Goal: Information Seeking & Learning: Learn about a topic

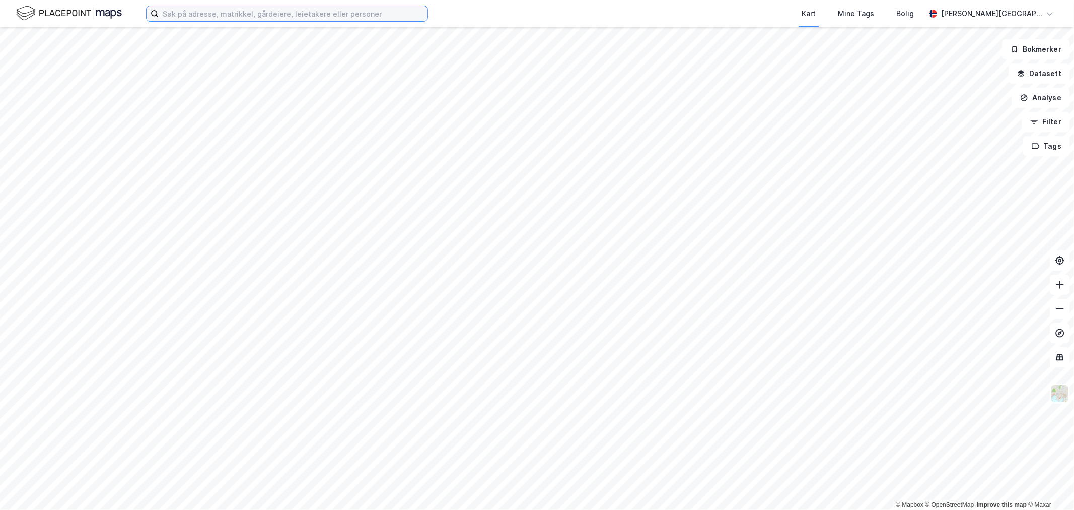
click at [269, 12] on input at bounding box center [293, 13] width 269 height 15
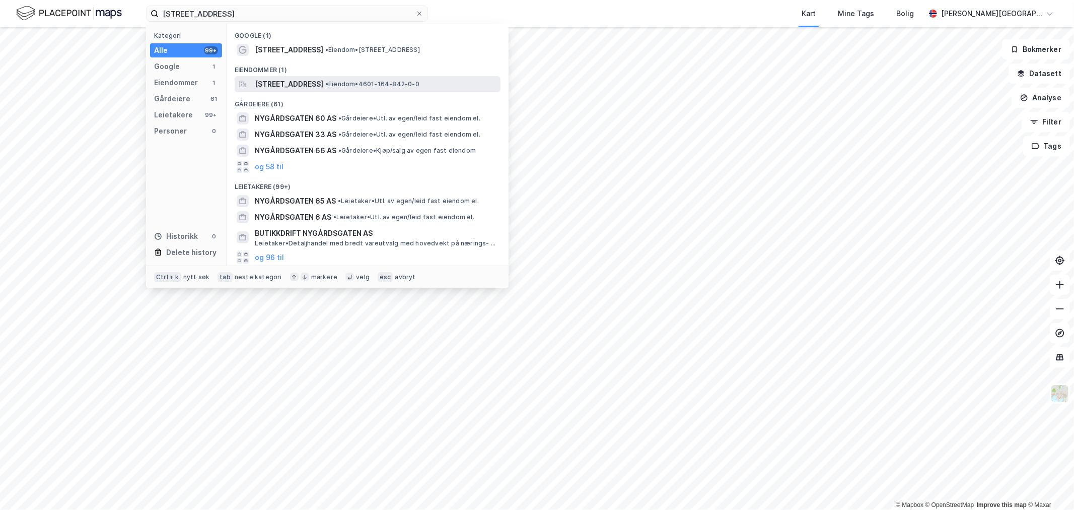
click at [299, 80] on span "[STREET_ADDRESS]" at bounding box center [289, 84] width 69 height 12
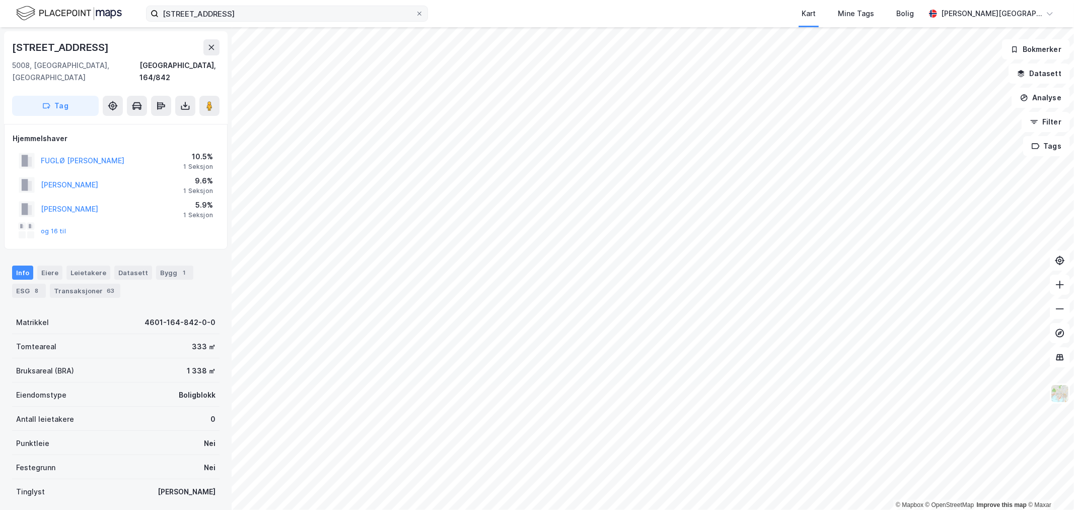
click at [284, 6] on label "[STREET_ADDRESS]" at bounding box center [287, 14] width 282 height 16
click at [284, 6] on input "[STREET_ADDRESS]" at bounding box center [287, 13] width 257 height 15
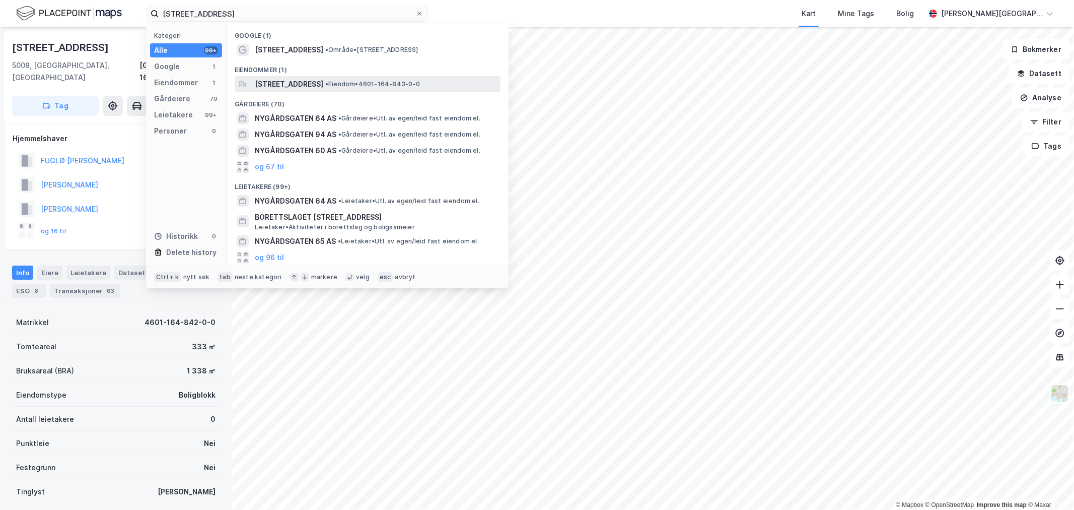
click at [302, 77] on div "[STREET_ADDRESS] • Eiendom • 4601-164-843-0-0" at bounding box center [368, 84] width 266 height 16
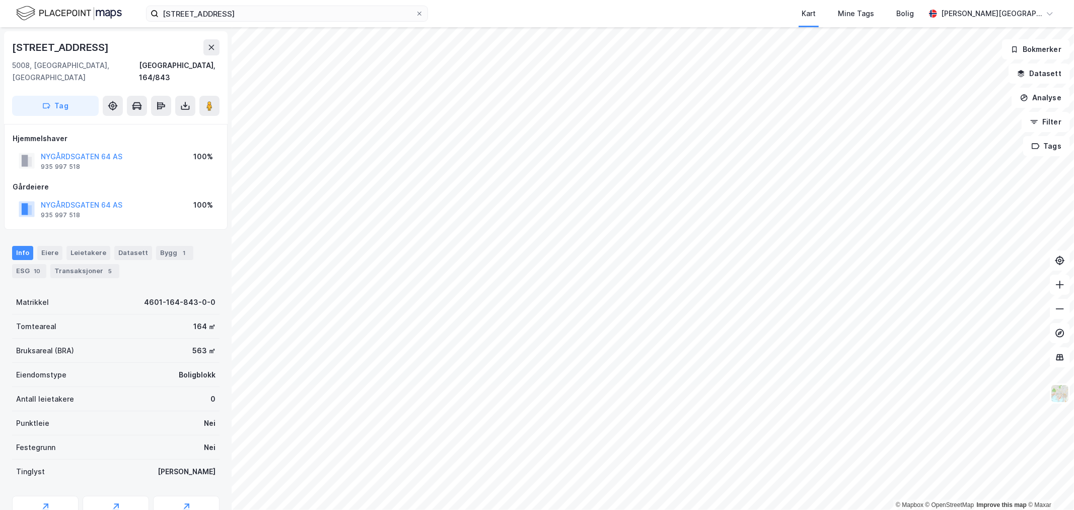
click at [93, 17] on img at bounding box center [69, 14] width 106 height 18
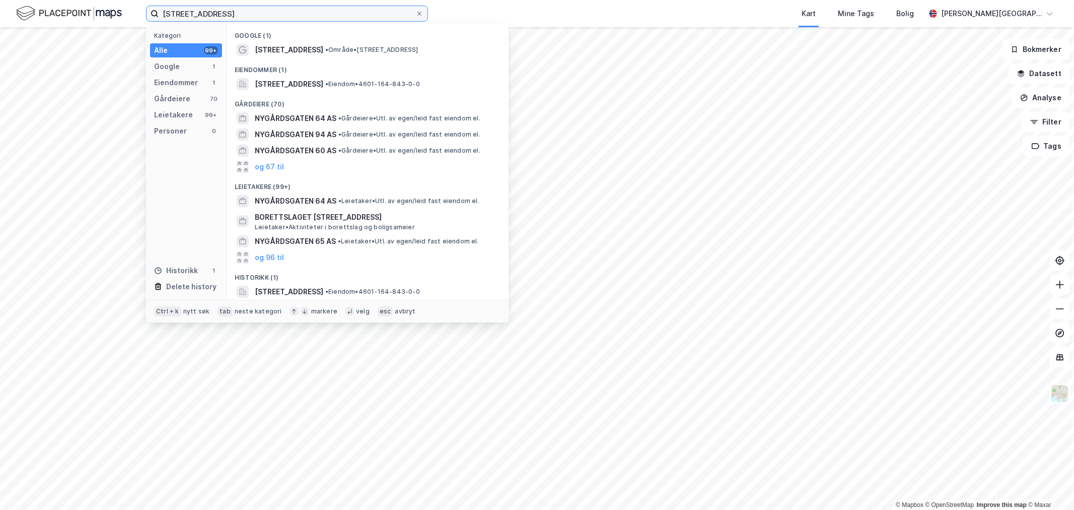
click at [237, 15] on input "[STREET_ADDRESS]" at bounding box center [287, 13] width 257 height 15
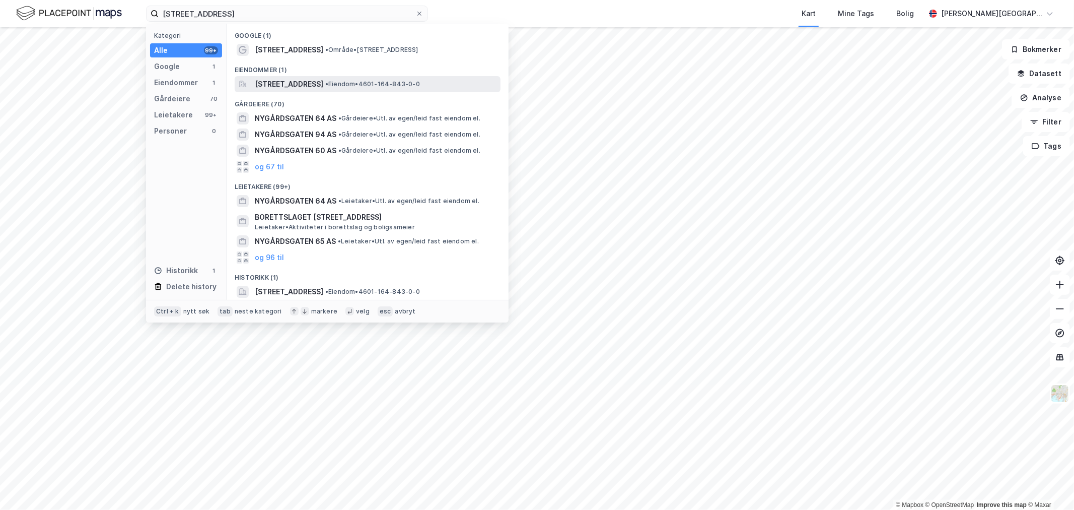
click at [303, 88] on span "[STREET_ADDRESS]" at bounding box center [289, 84] width 69 height 12
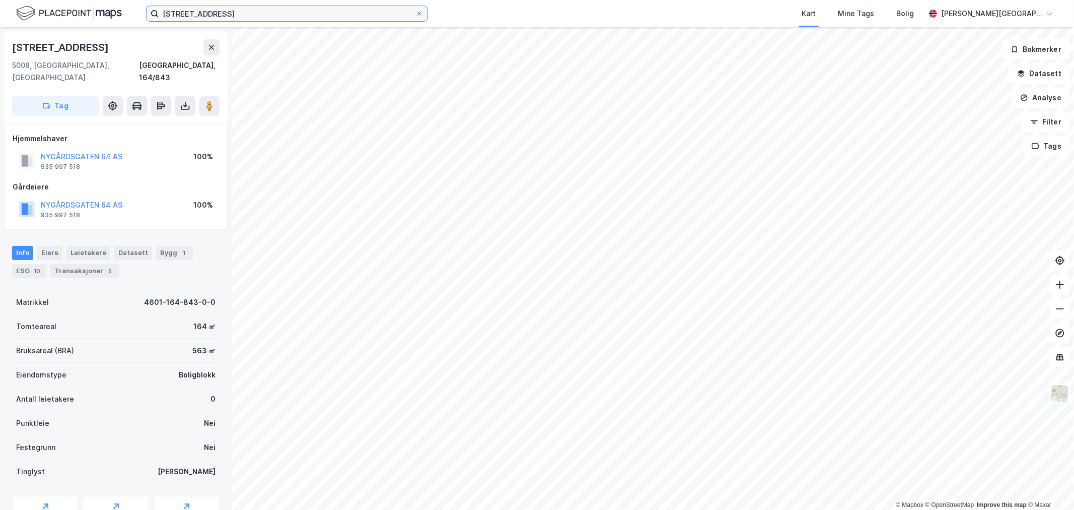
click at [175, 17] on input "[STREET_ADDRESS]" at bounding box center [287, 13] width 257 height 15
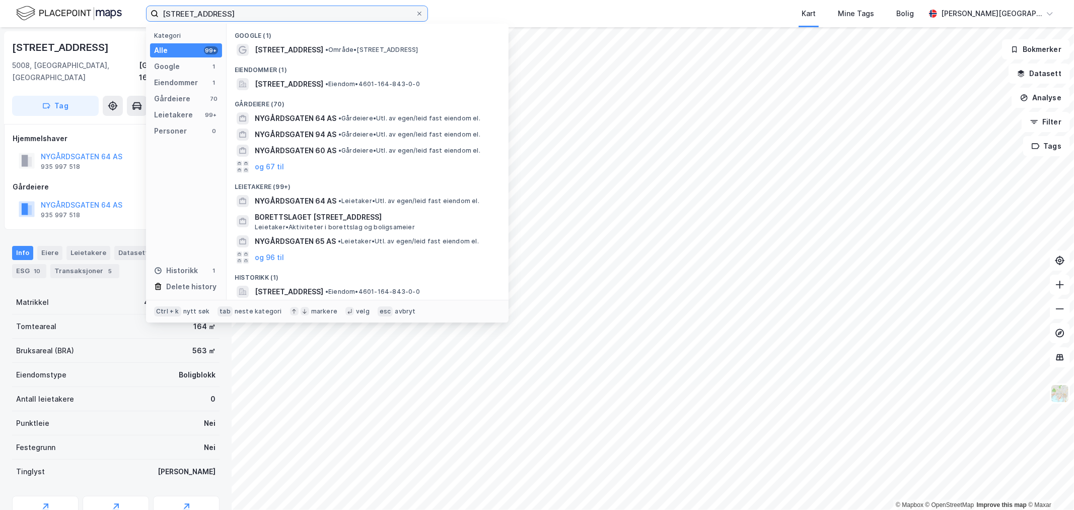
click at [175, 17] on input "[STREET_ADDRESS]" at bounding box center [287, 13] width 257 height 15
click at [175, 16] on input "[STREET_ADDRESS]" at bounding box center [287, 13] width 257 height 15
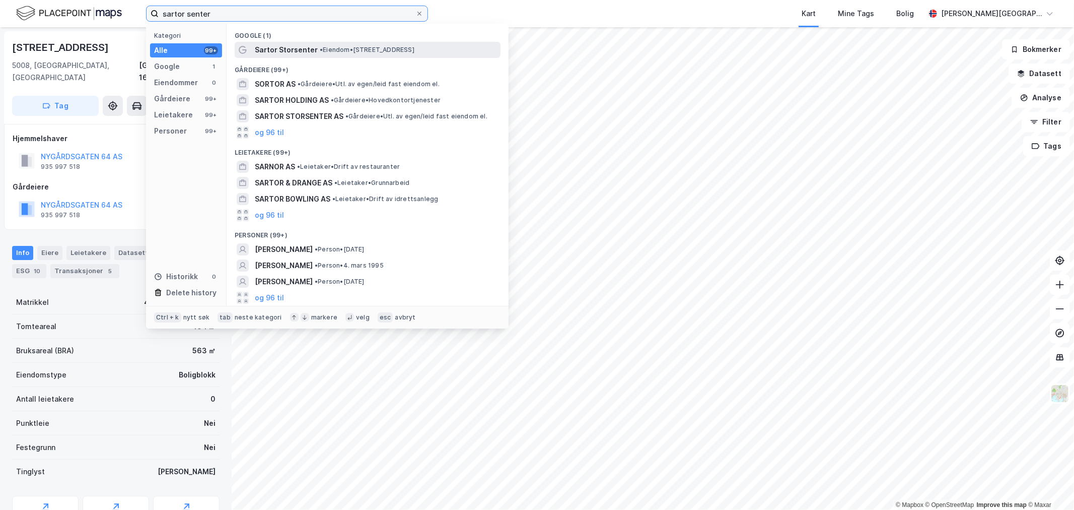
type input "sartor senter"
click at [282, 49] on span "Sartor Storsenter" at bounding box center [286, 50] width 63 height 12
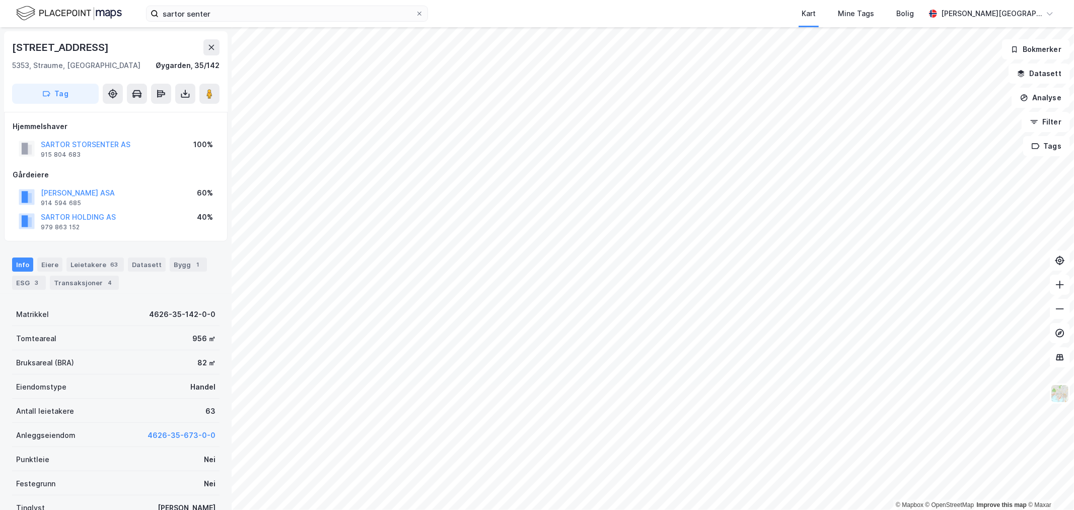
click at [111, 139] on div "SARTOR STORSENTER AS" at bounding box center [86, 145] width 90 height 12
click at [0, 0] on button "SARTOR STORSENTER AS" at bounding box center [0, 0] width 0 height 0
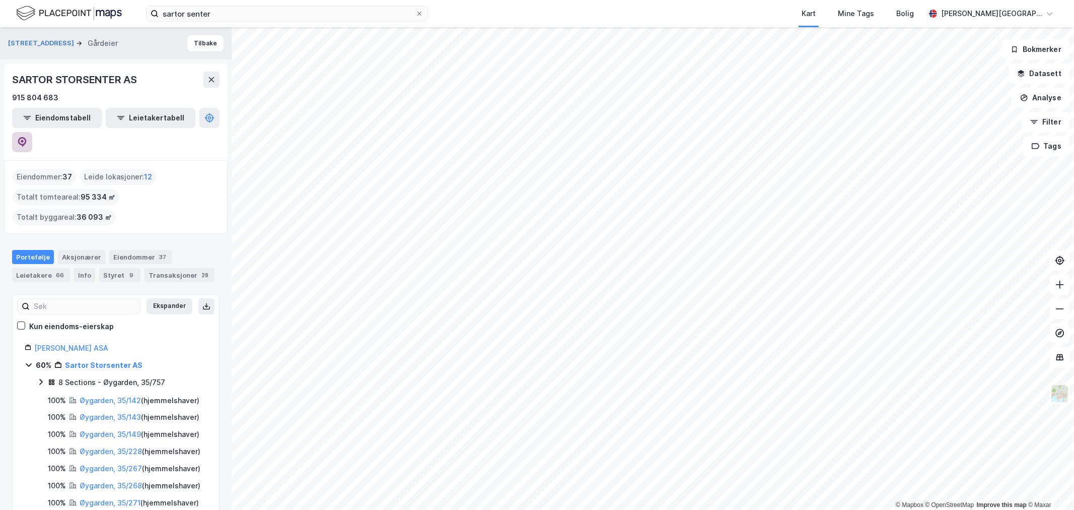
click at [27, 137] on icon at bounding box center [22, 142] width 10 height 10
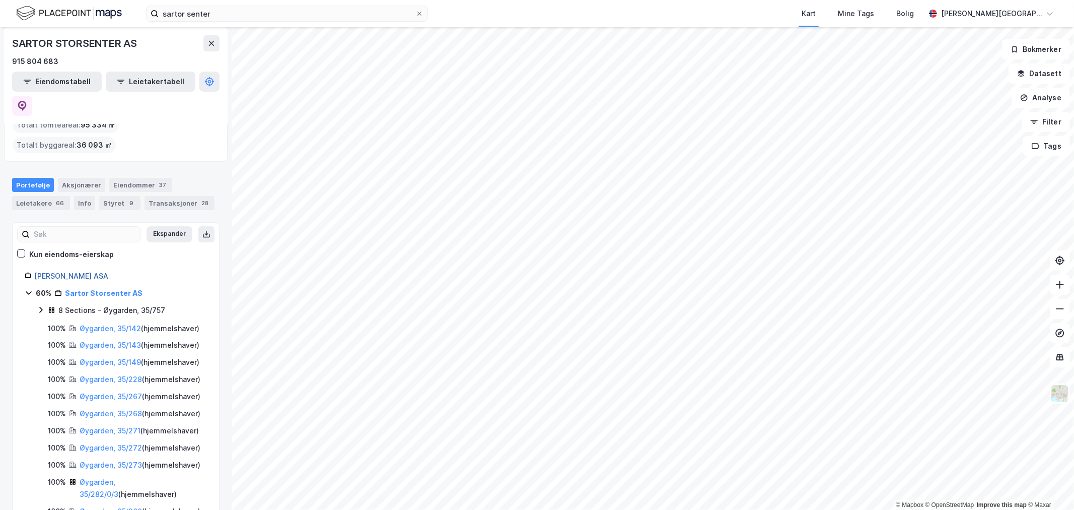
scroll to position [56, 0]
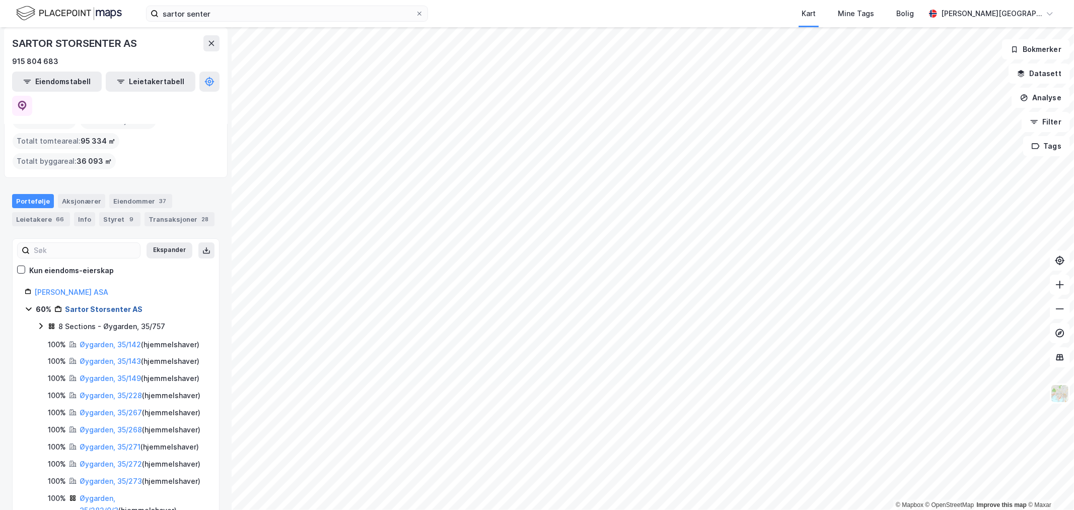
click at [107, 305] on link "Sartor Storsenter AS" at bounding box center [104, 309] width 78 height 9
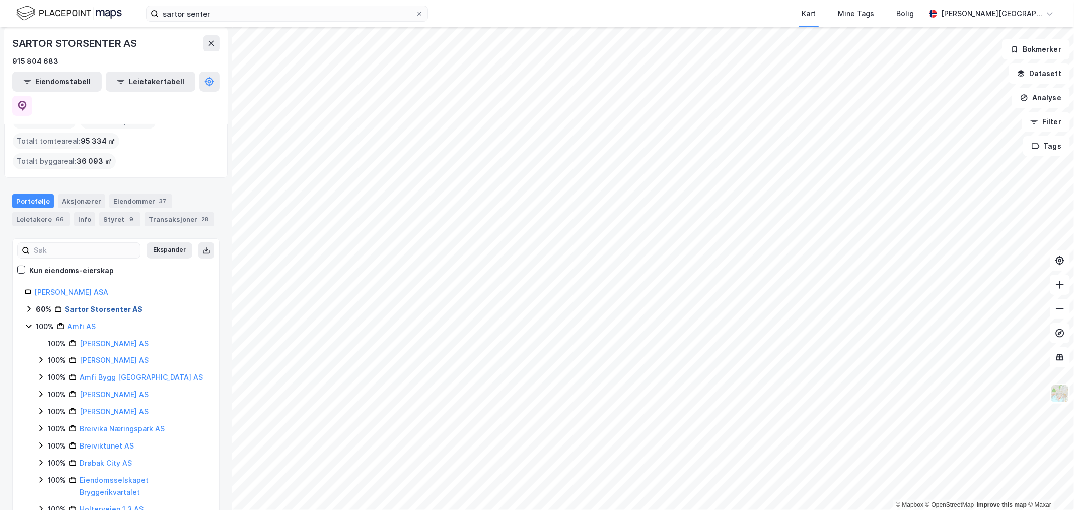
click at [106, 305] on link "Sartor Storsenter AS" at bounding box center [104, 309] width 78 height 9
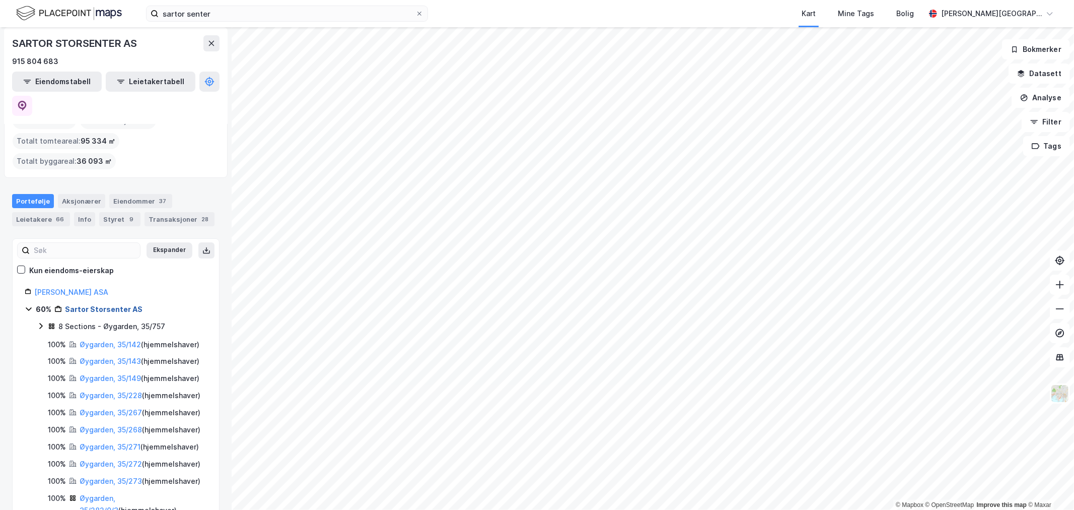
click at [78, 305] on link "Sartor Storsenter AS" at bounding box center [104, 309] width 78 height 9
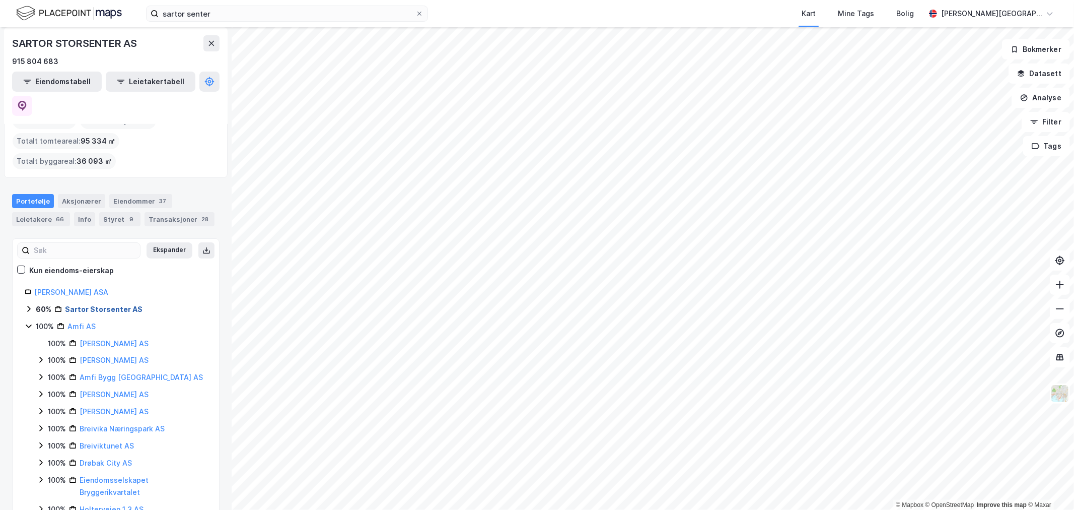
click at [78, 305] on link "Sartor Storsenter AS" at bounding box center [104, 309] width 78 height 9
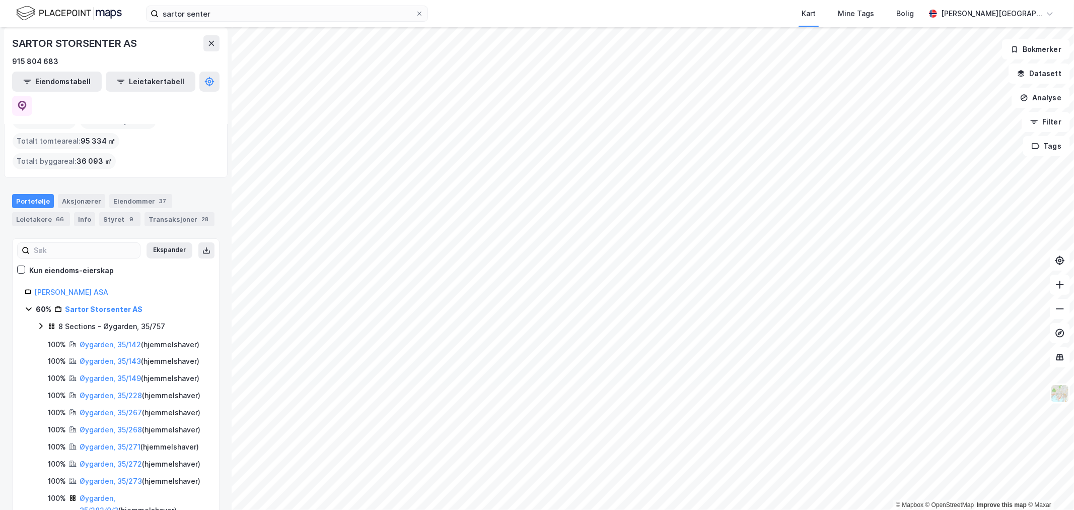
click at [42, 322] on icon at bounding box center [41, 326] width 8 height 8
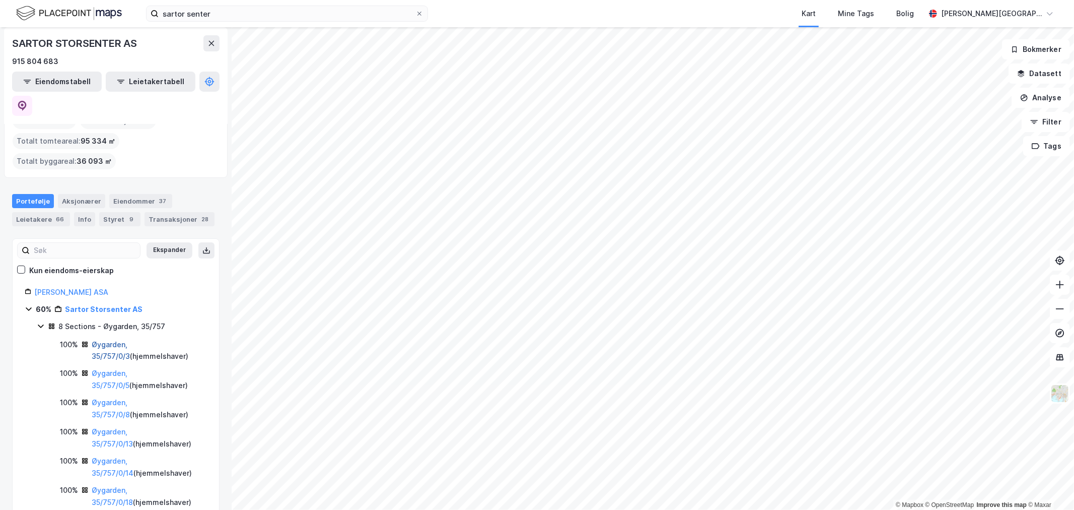
click at [113, 340] on link "Øygarden, 35/757/0/3" at bounding box center [111, 350] width 38 height 21
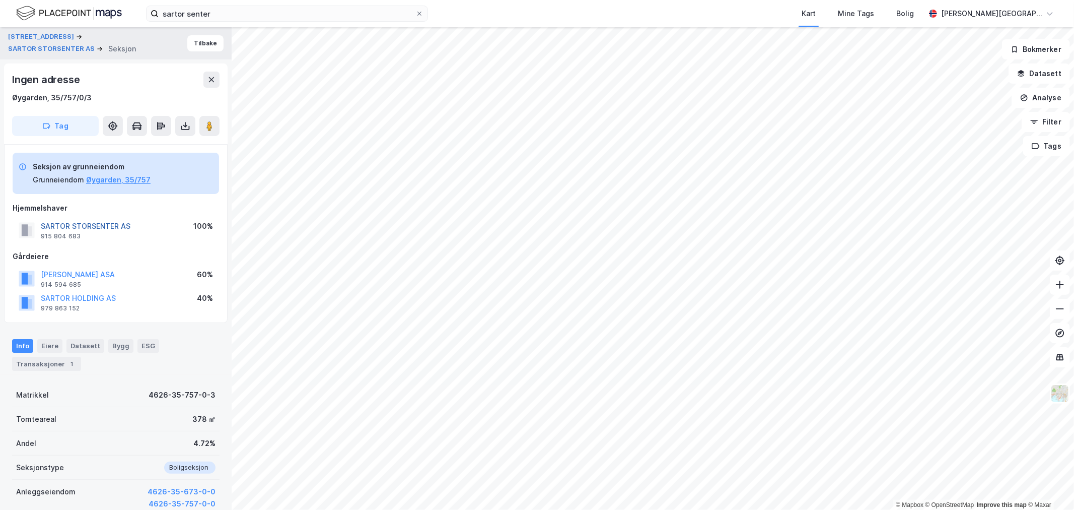
click at [0, 0] on button "SARTOR STORSENTER AS" at bounding box center [0, 0] width 0 height 0
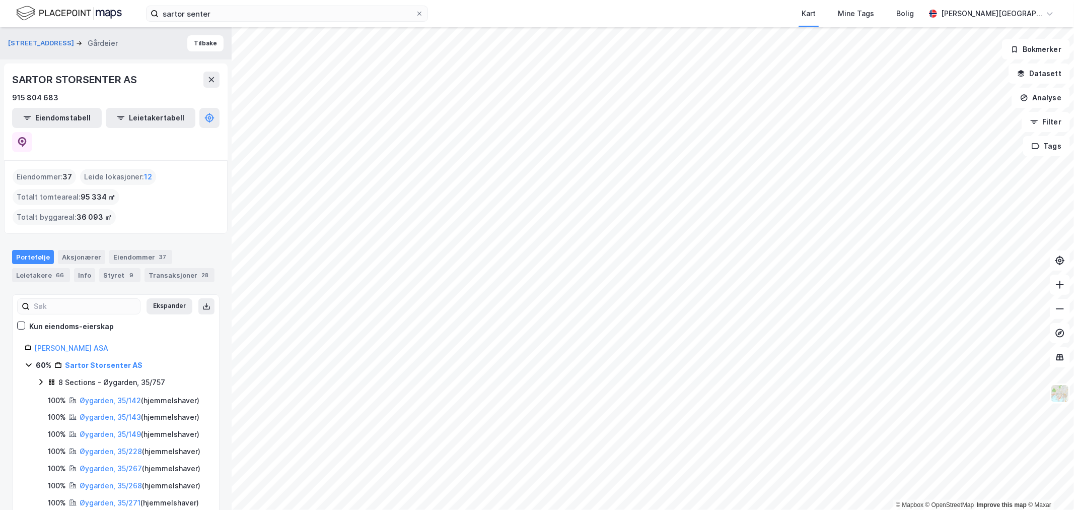
click at [42, 379] on icon at bounding box center [40, 382] width 3 height 6
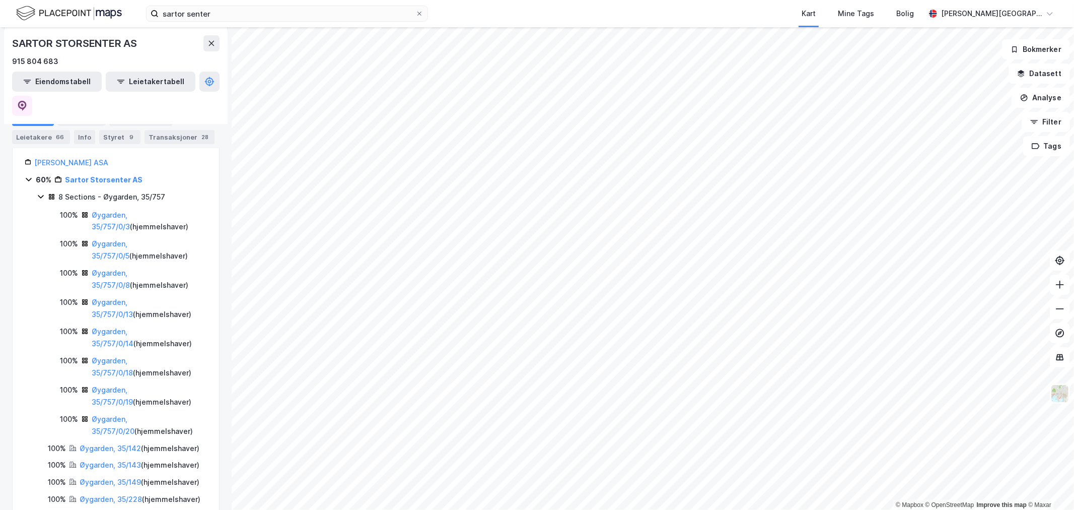
scroll to position [168, 0]
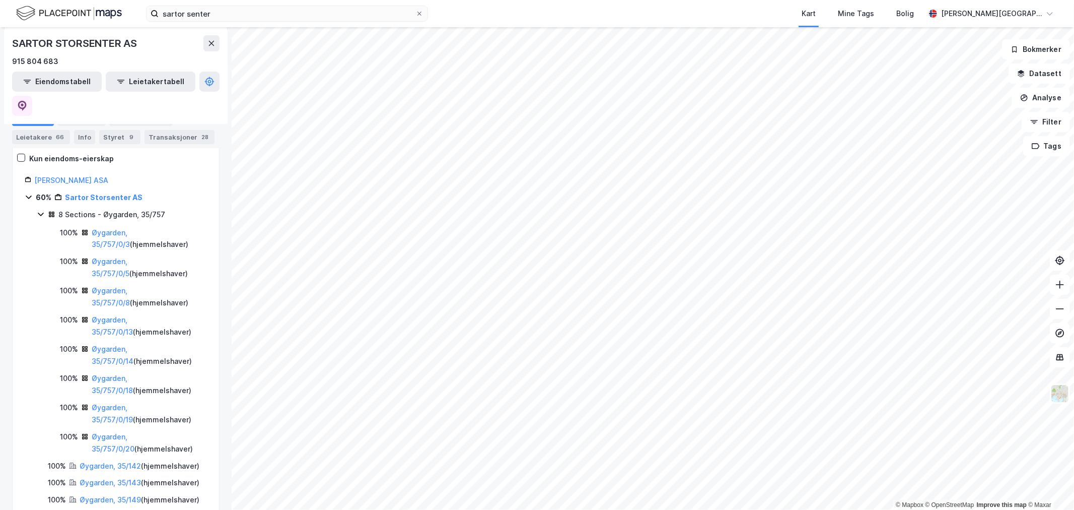
click at [41, 210] on icon at bounding box center [41, 214] width 8 height 8
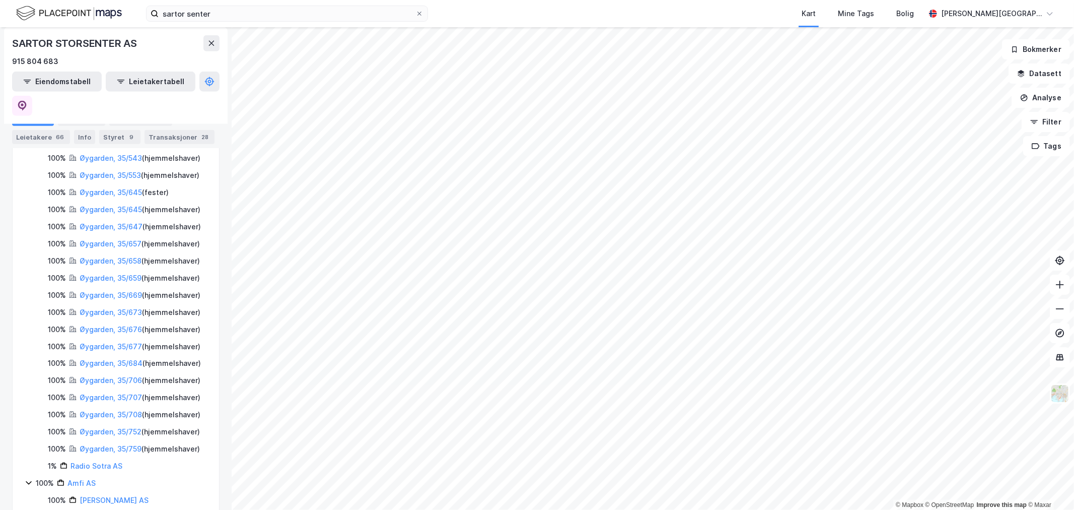
scroll to position [616, 0]
click at [113, 91] on link "Øygarden, 35/433" at bounding box center [111, 87] width 63 height 9
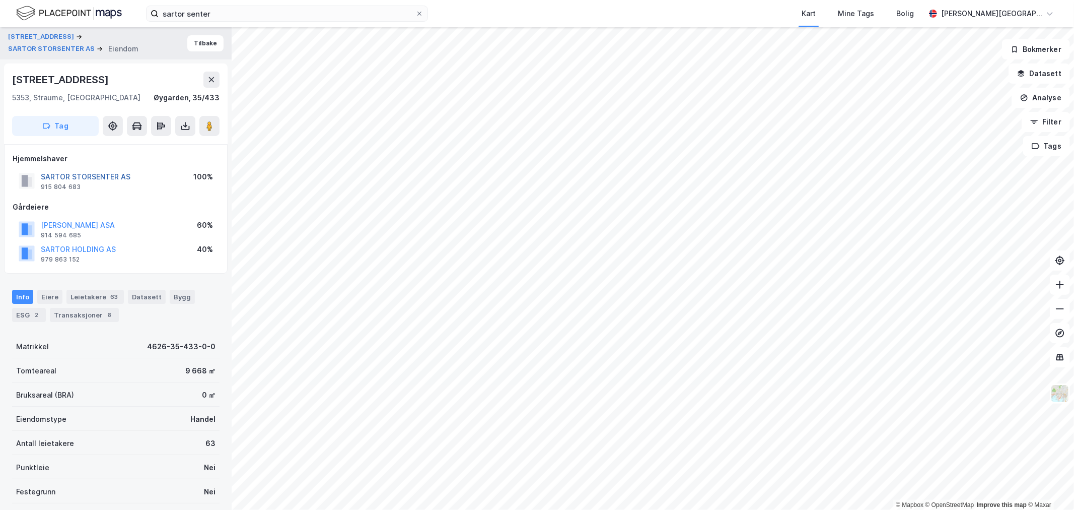
click at [0, 0] on button "SARTOR STORSENTER AS" at bounding box center [0, 0] width 0 height 0
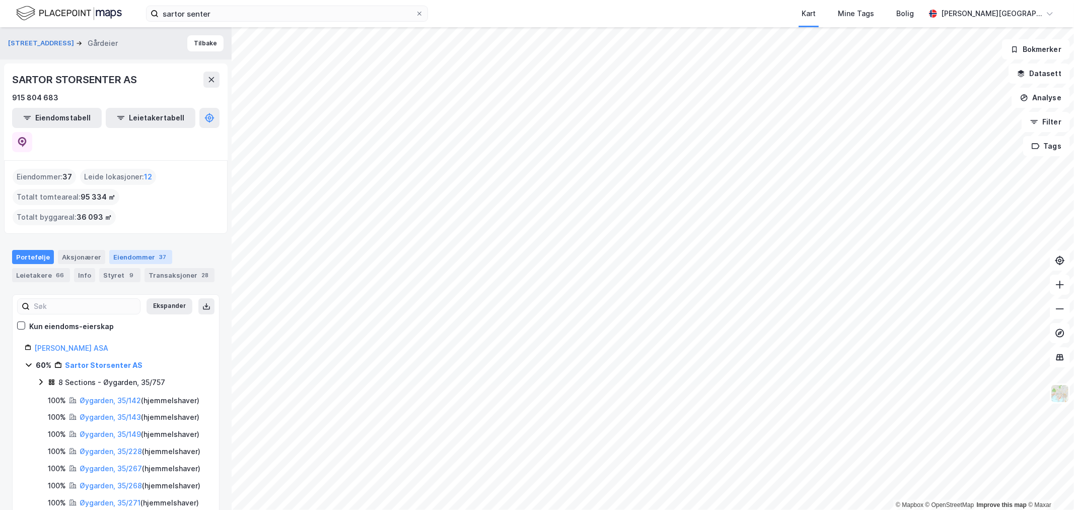
click at [135, 250] on div "Eiendommer 37" at bounding box center [140, 257] width 63 height 14
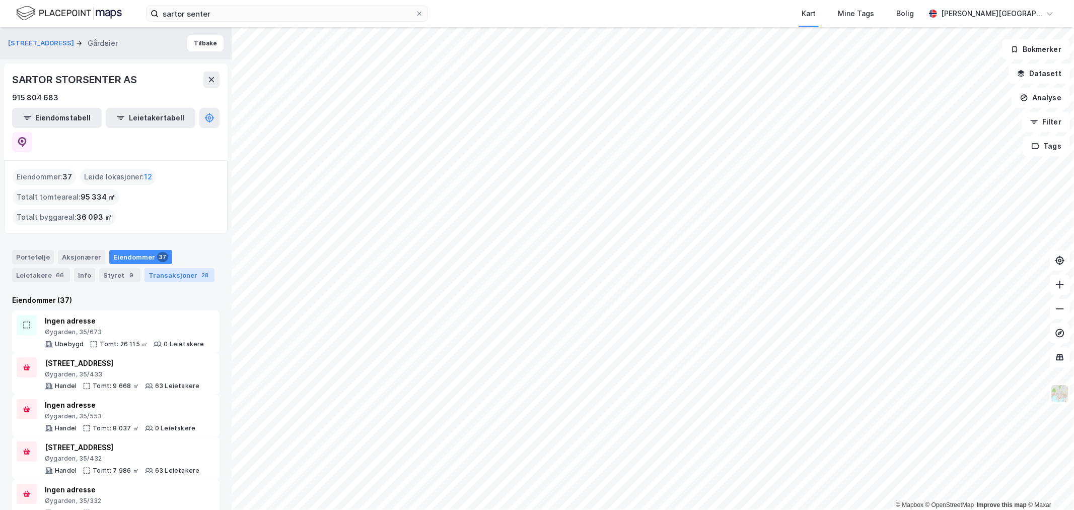
click at [164, 268] on div "Transaksjoner 28" at bounding box center [180, 275] width 70 height 14
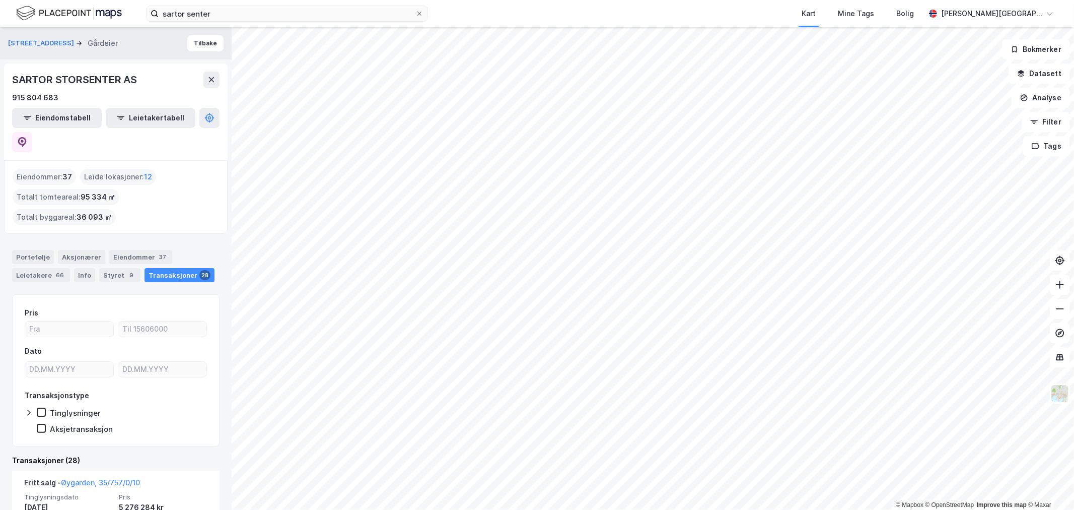
click at [154, 193] on div "Eiendommer : 37 Leide lokasjoner : 12 Totalt tomteareal : 95 334 ㎡ Totalt bygga…" at bounding box center [116, 197] width 207 height 56
click at [41, 250] on div "Portefølje" at bounding box center [33, 257] width 42 height 14
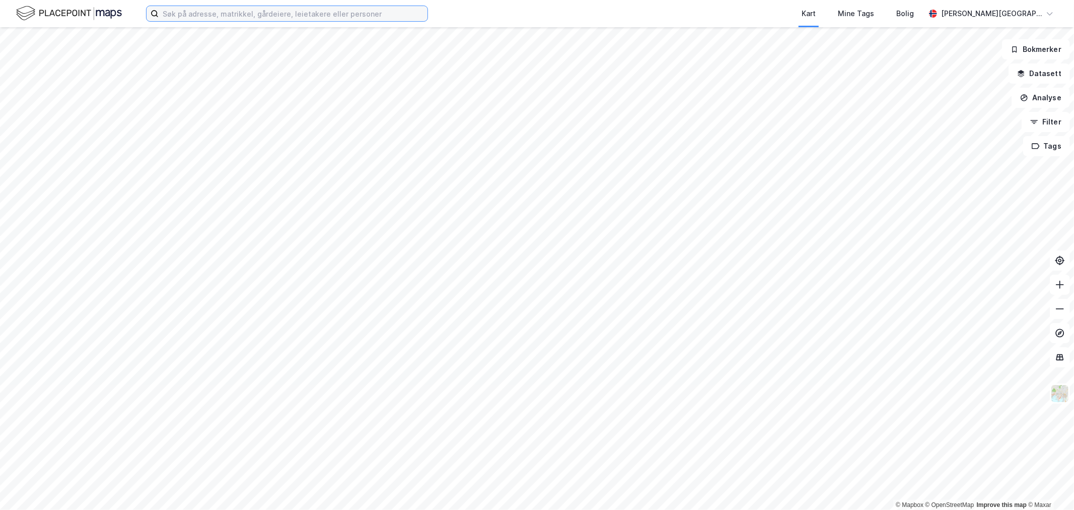
click at [295, 21] on input at bounding box center [293, 13] width 269 height 15
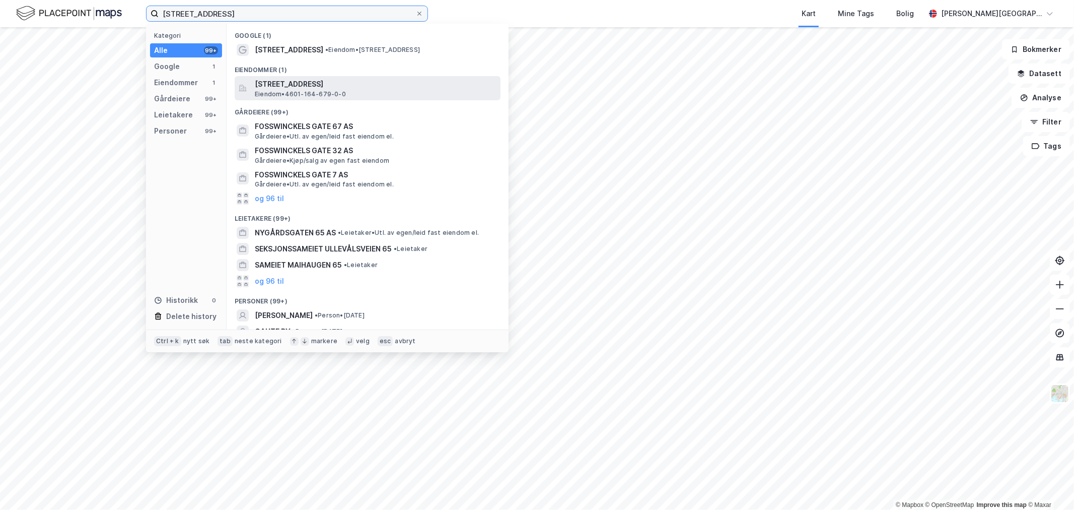
type input "fosswinckles gate 65"
click at [329, 93] on span "Eiendom • 4601-164-679-0-0" at bounding box center [300, 94] width 91 height 8
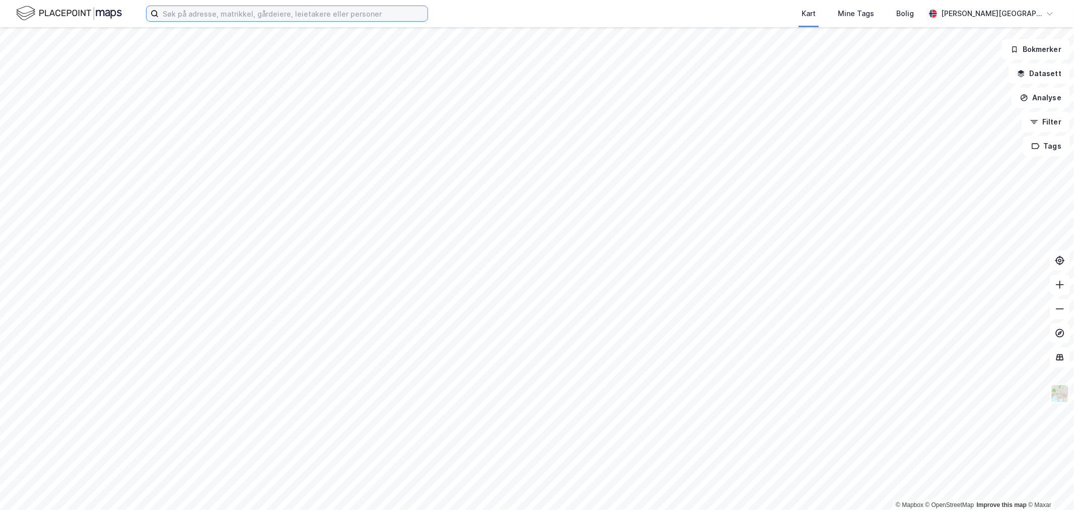
click at [348, 12] on input at bounding box center [293, 13] width 269 height 15
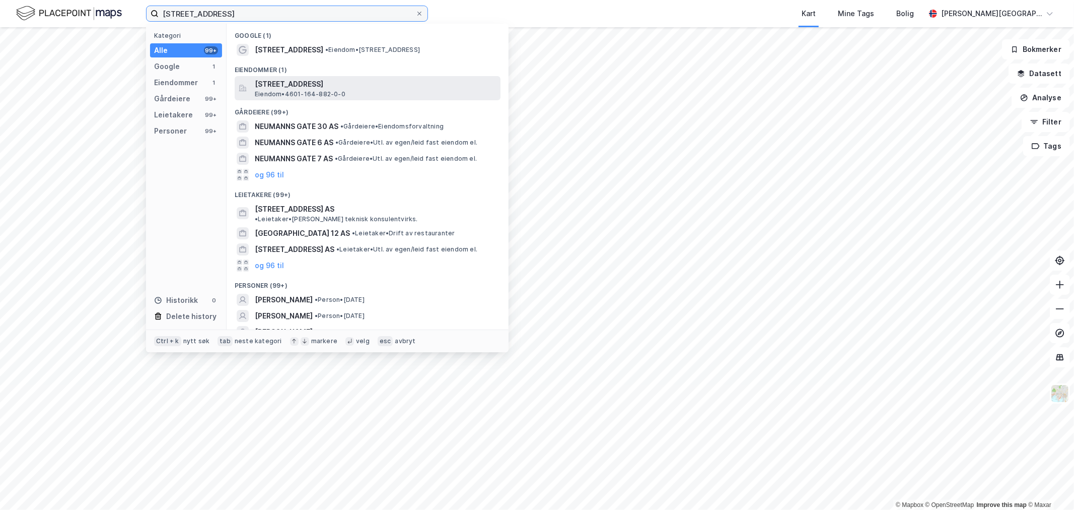
type input "neumanns gate 12"
click at [359, 83] on span "Neumanns gate 12, 5015, BERGEN, BERGEN" at bounding box center [376, 84] width 242 height 12
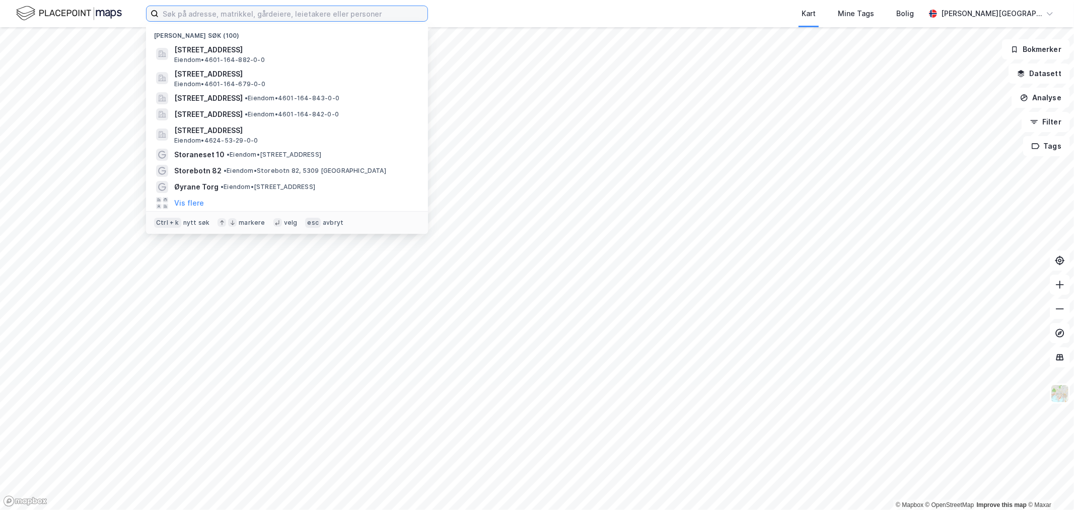
click at [303, 15] on input at bounding box center [293, 13] width 269 height 15
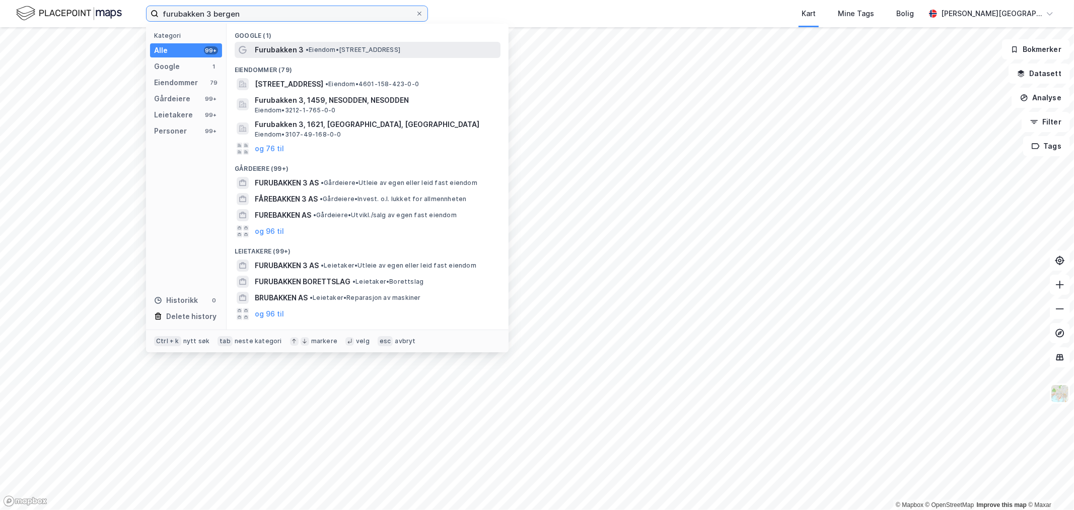
type input "furubakken 3 bergen"
click at [344, 48] on span "• Eiendom • [STREET_ADDRESS]" at bounding box center [353, 50] width 95 height 8
